Goal: Transaction & Acquisition: Purchase product/service

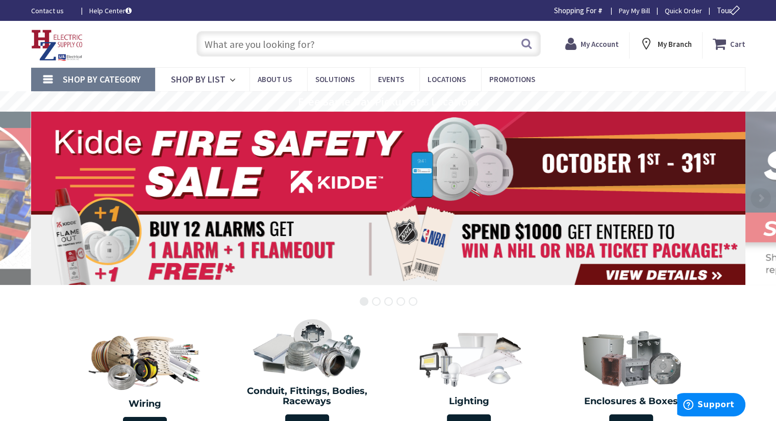
click at [256, 38] on input "text" at bounding box center [368, 44] width 344 height 26
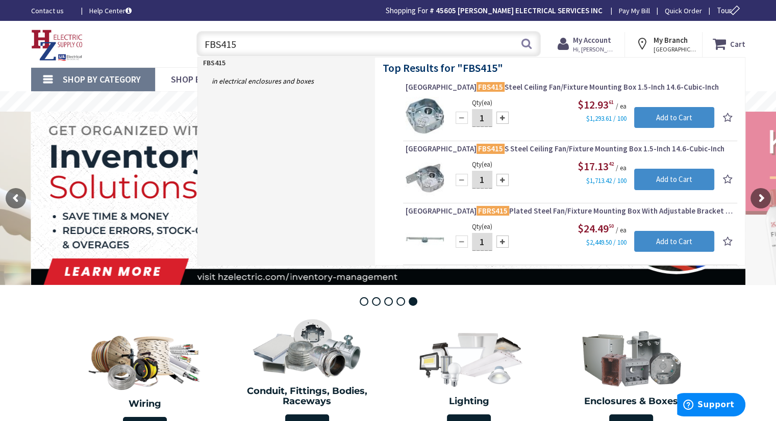
drag, startPoint x: 247, startPoint y: 35, endPoint x: 165, endPoint y: 51, distance: 83.7
click at [165, 51] on div "Toggle Nav FBS415 FBS415 Search Cart My Cart Close" at bounding box center [388, 44] width 730 height 34
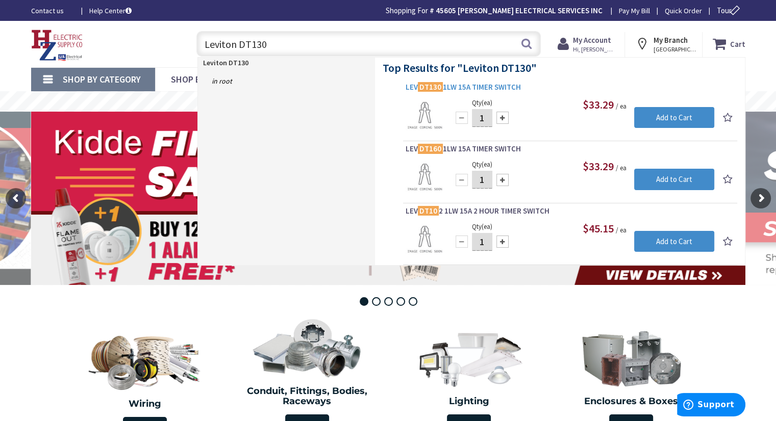
type input "Leviton DT130"
click at [485, 87] on span "LEV DT130 1LW 15A TIMER SWITCH" at bounding box center [570, 87] width 329 height 10
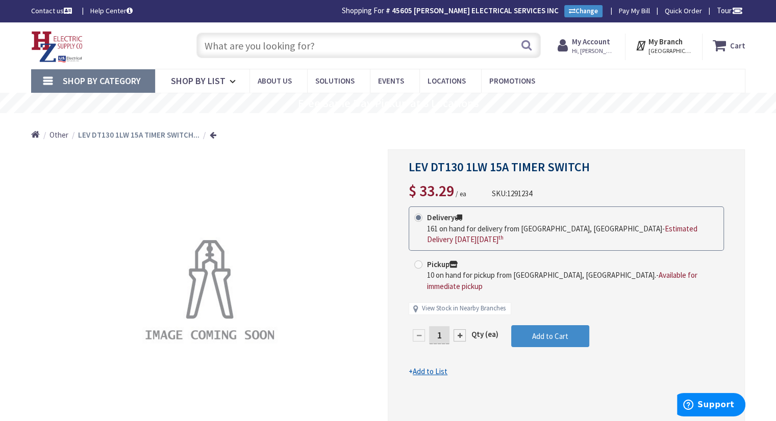
click at [229, 45] on input "text" at bounding box center [368, 46] width 344 height 26
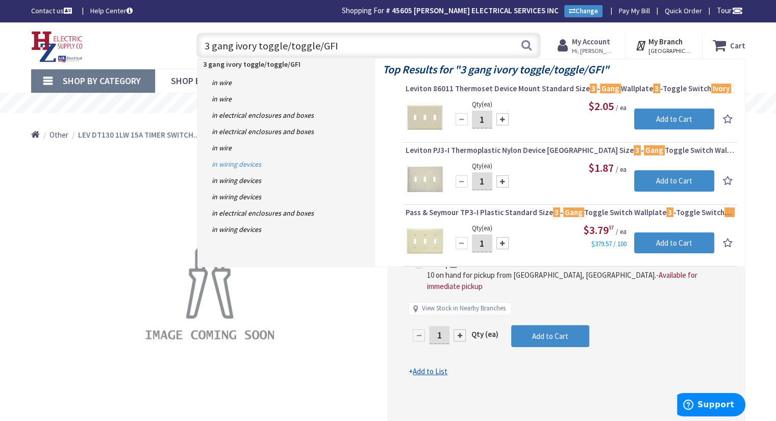
type input "3 gang ivory toggle/toggle/GFI"
click at [230, 162] on link "in Wiring Devices" at bounding box center [286, 164] width 177 height 16
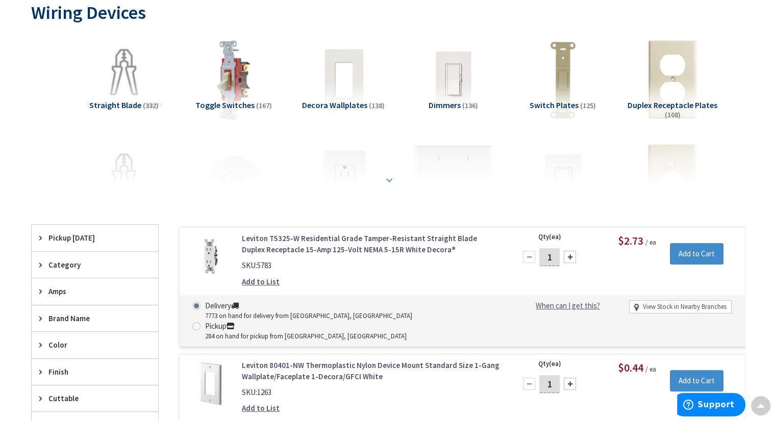
click at [386, 180] on strong at bounding box center [389, 178] width 12 height 11
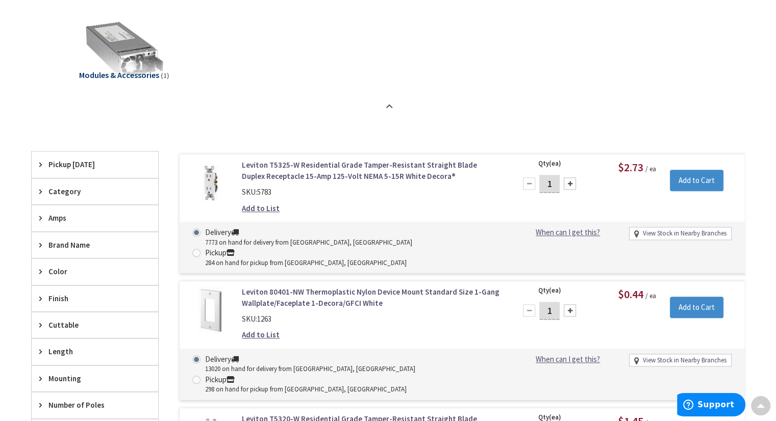
scroll to position [1072, 0]
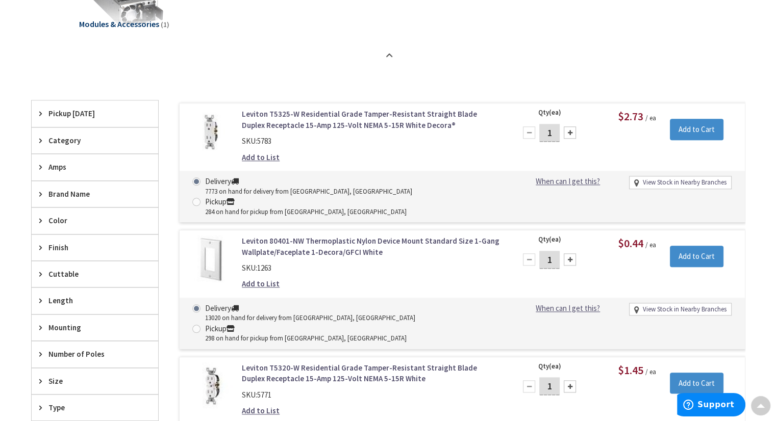
click at [43, 141] on icon at bounding box center [43, 141] width 8 height 8
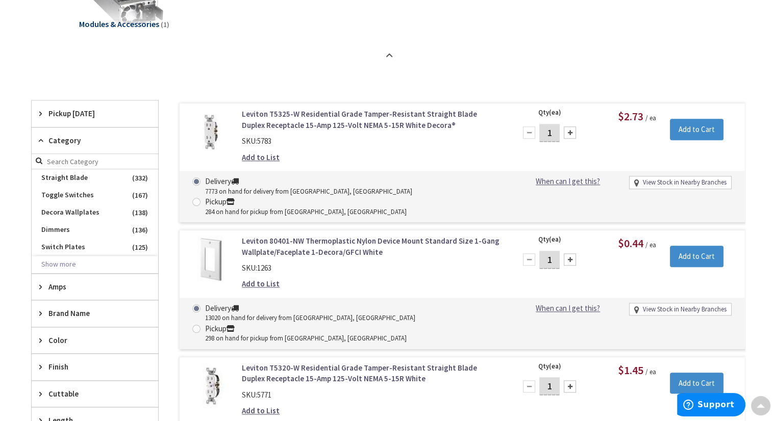
click at [43, 141] on icon at bounding box center [43, 141] width 8 height 8
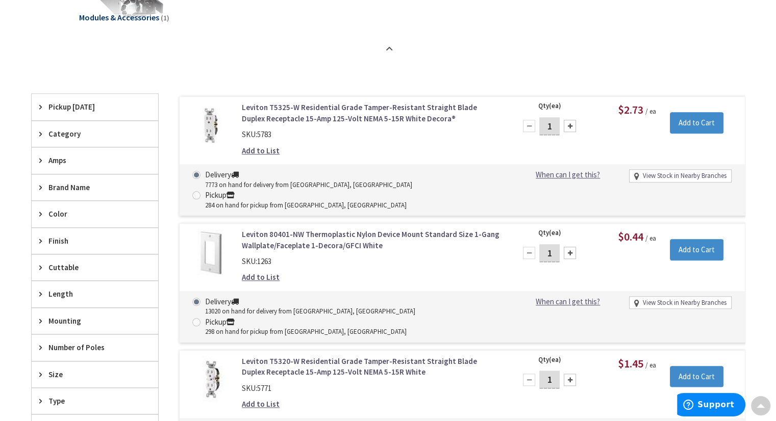
scroll to position [1174, 0]
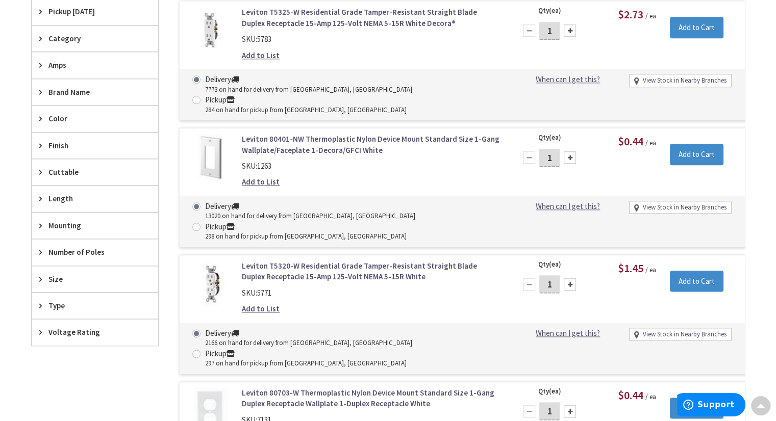
click at [50, 301] on span "Type" at bounding box center [89, 306] width 83 height 11
click at [39, 302] on icon at bounding box center [43, 306] width 8 height 8
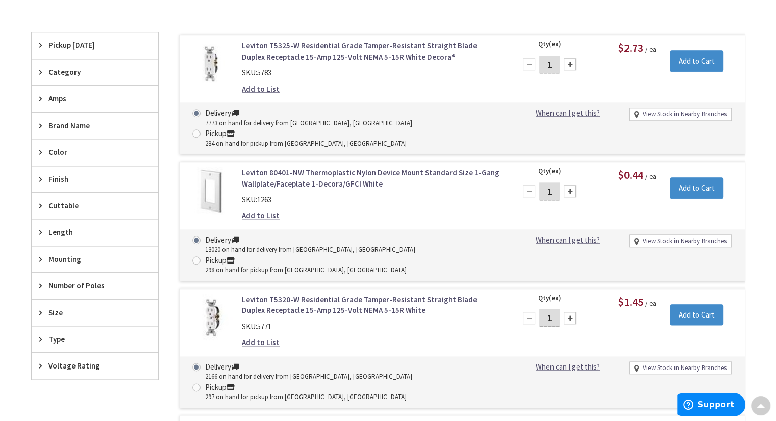
scroll to position [1123, 0]
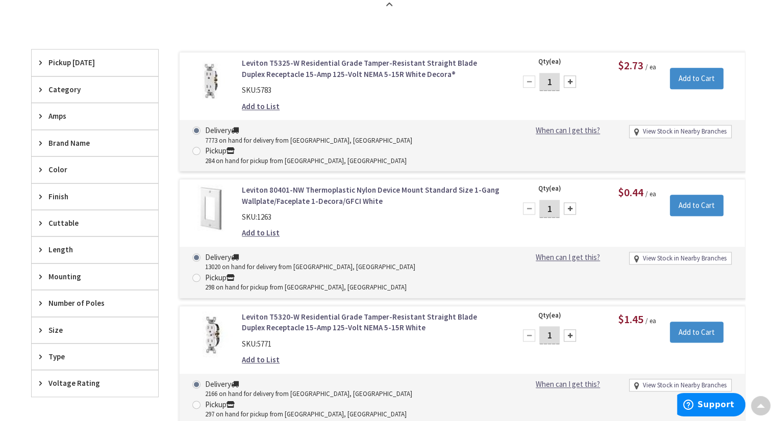
click at [67, 88] on span "Category" at bounding box center [89, 89] width 83 height 11
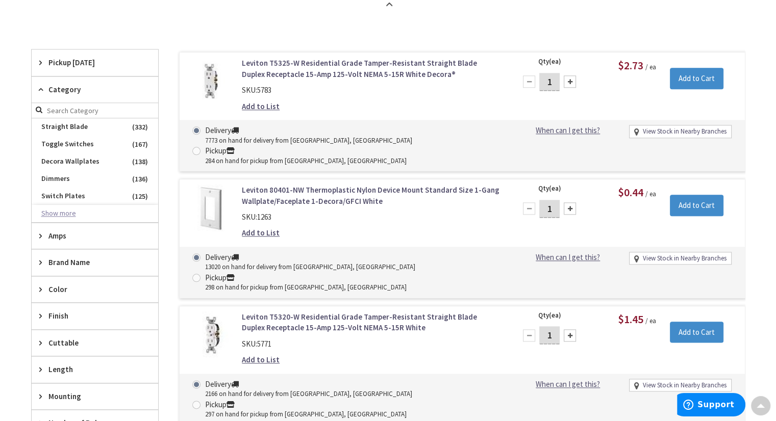
click at [63, 211] on button "Show more" at bounding box center [95, 213] width 127 height 17
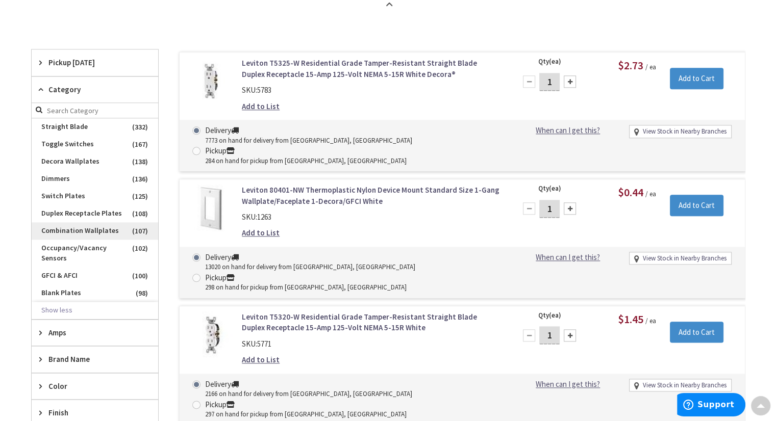
click at [88, 235] on span "Combination Wallplates" at bounding box center [95, 230] width 127 height 17
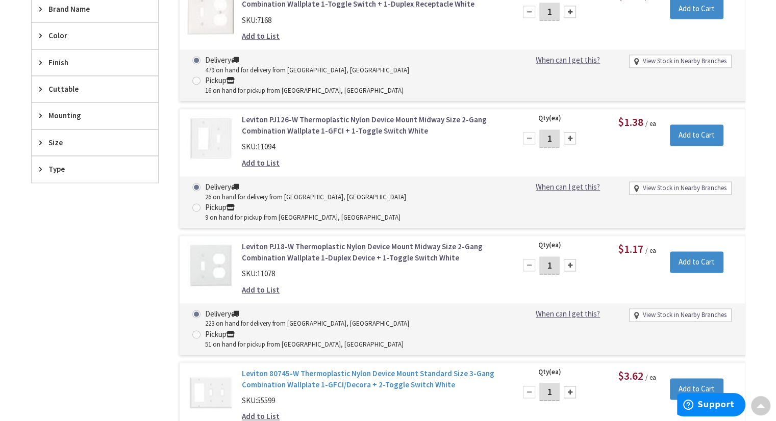
scroll to position [1430, 0]
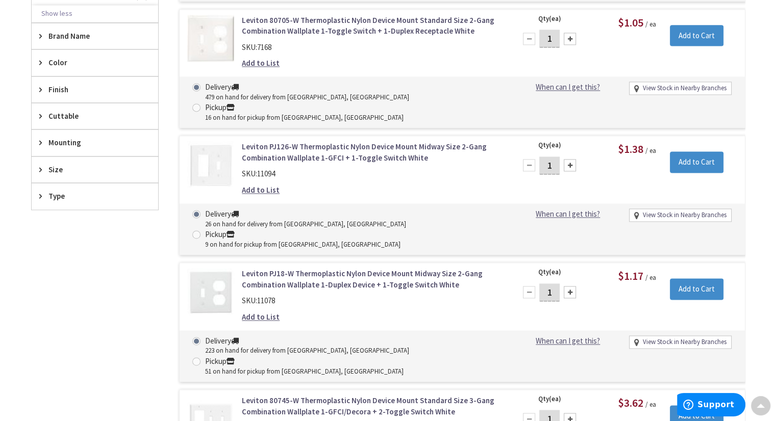
click at [41, 60] on icon at bounding box center [43, 63] width 8 height 8
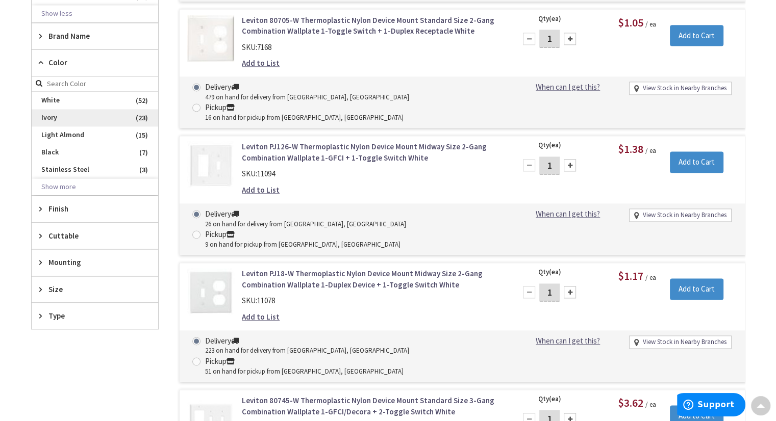
click at [63, 115] on span "Ivory" at bounding box center [95, 117] width 127 height 17
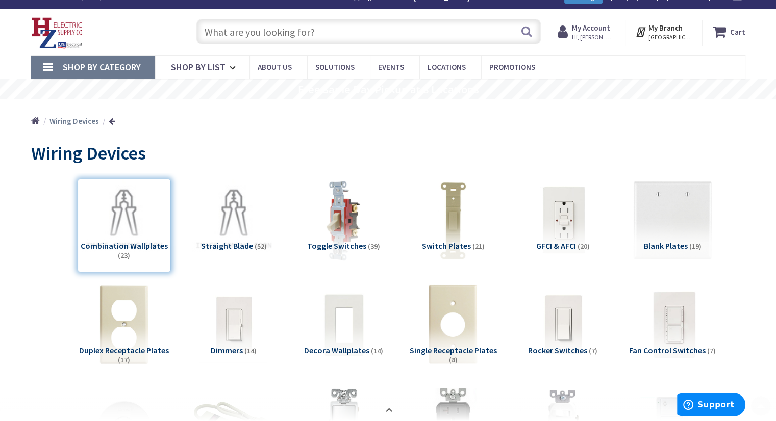
scroll to position [0, 0]
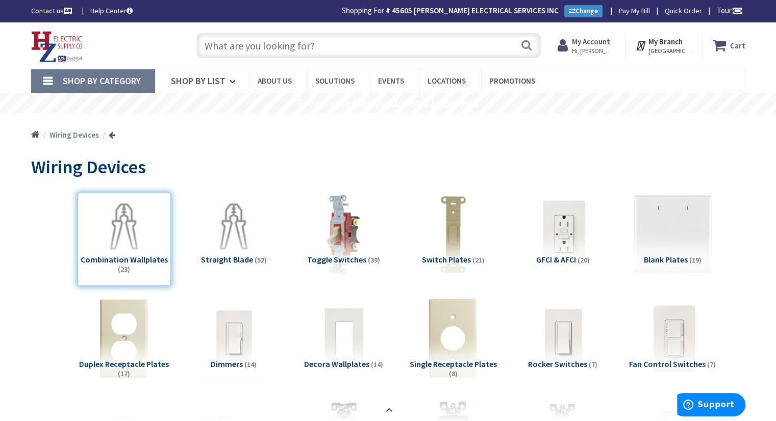
click at [61, 42] on img at bounding box center [57, 47] width 52 height 32
